Goal: Task Accomplishment & Management: Complete application form

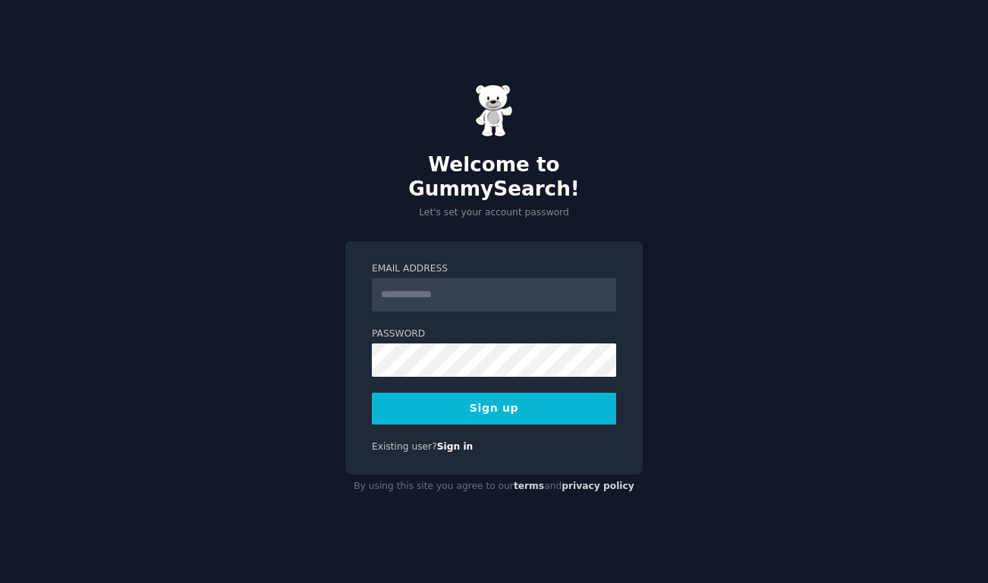
click at [495, 278] on input "Email Address" at bounding box center [494, 294] width 244 height 33
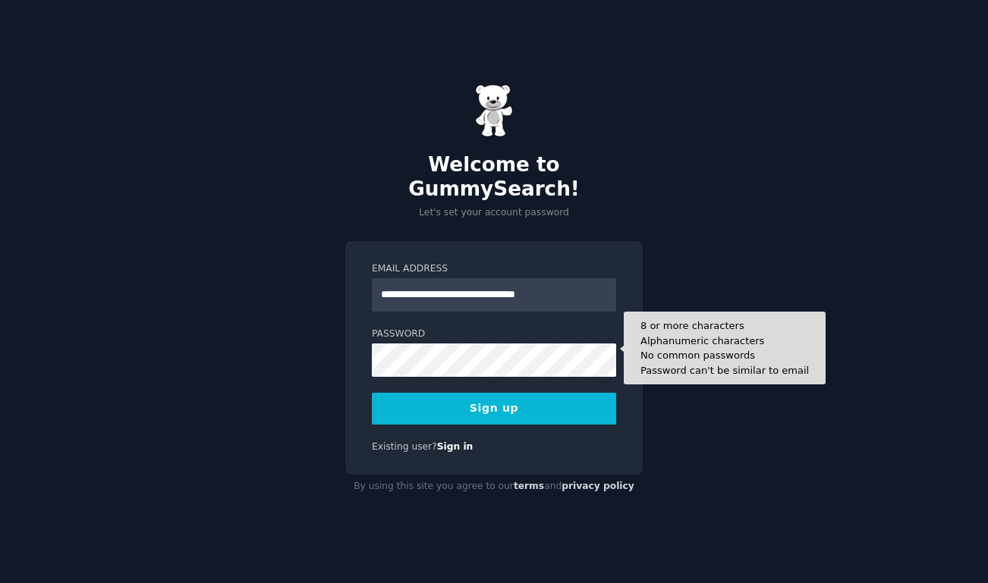
type input "**********"
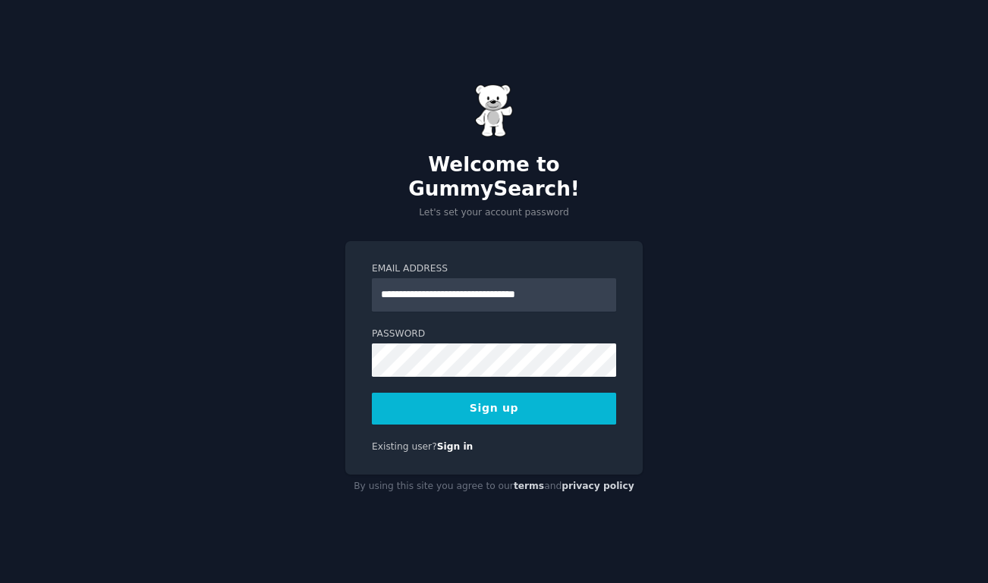
click at [545, 406] on button "Sign up" at bounding box center [494, 409] width 244 height 32
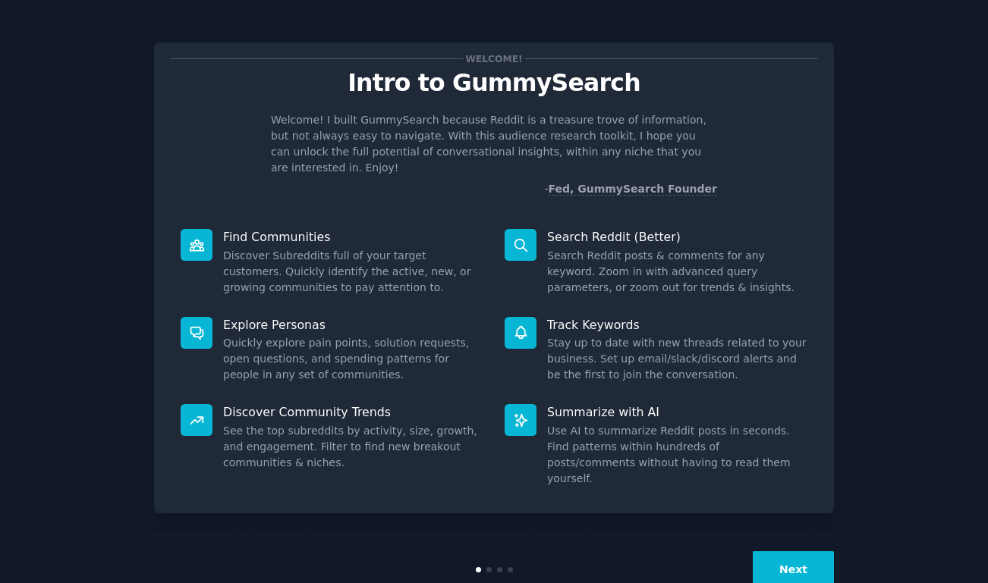
click at [784, 552] on button "Next" at bounding box center [793, 570] width 81 height 37
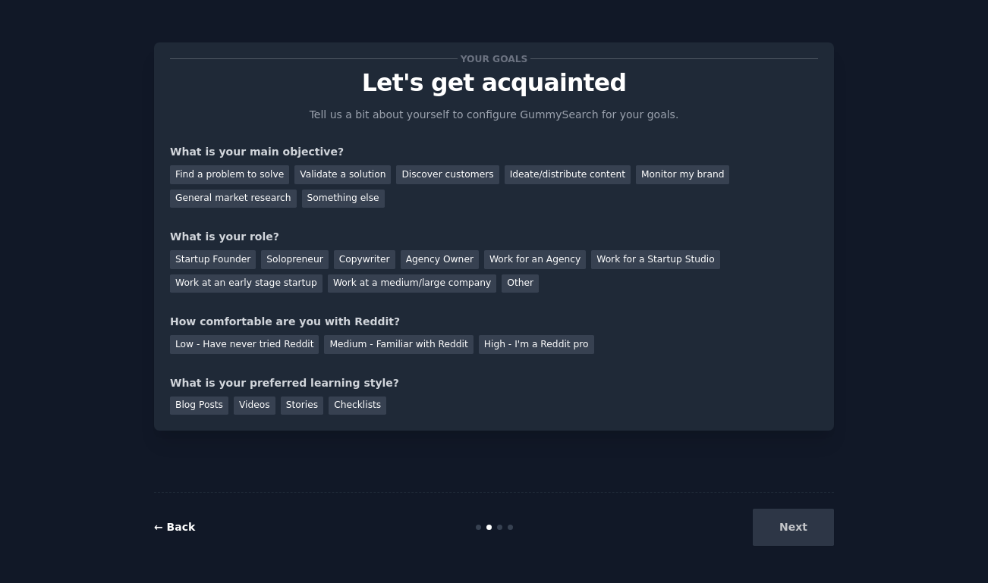
click at [166, 523] on link "← Back" at bounding box center [174, 527] width 41 height 12
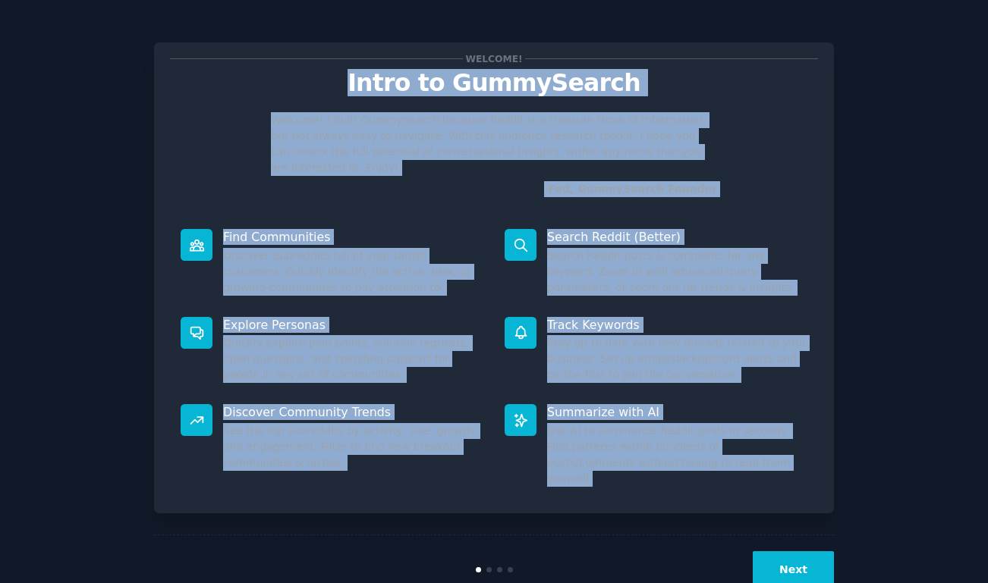
drag, startPoint x: 321, startPoint y: 78, endPoint x: 764, endPoint y: 455, distance: 581.7
click at [764, 455] on div "Welcome! Intro to GummySearch Welcome! I built GummySearch because Reddit is a …" at bounding box center [494, 277] width 680 height 471
copy div "Intro to GummySearch Welcome! I built GummySearch because Reddit is a treasure …"
click at [400, 93] on p "Intro to GummySearch" at bounding box center [494, 83] width 648 height 27
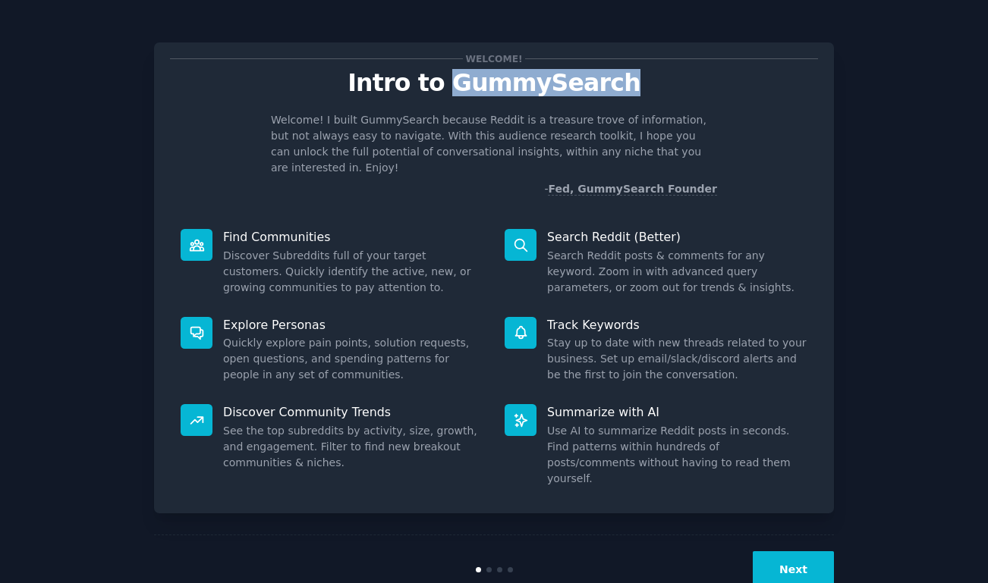
drag, startPoint x: 457, startPoint y: 83, endPoint x: 618, endPoint y: 81, distance: 161.6
click at [618, 81] on p "Intro to GummySearch" at bounding box center [494, 83] width 648 height 27
copy p "GummySearch"
